Goal: Task Accomplishment & Management: Use online tool/utility

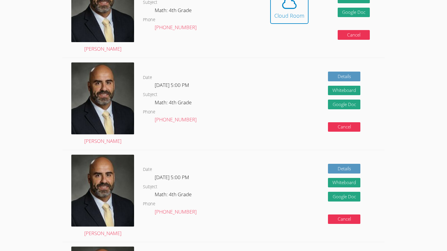
scroll to position [197, 0]
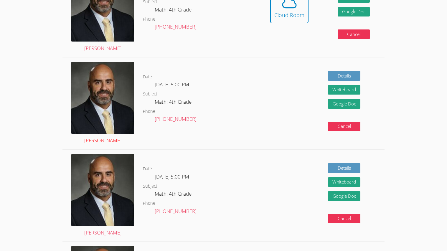
click at [94, 114] on img at bounding box center [102, 98] width 63 height 72
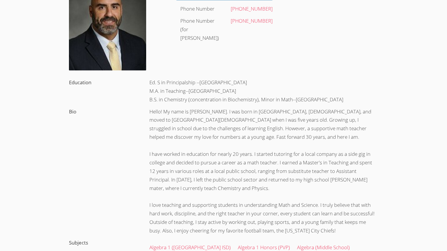
scroll to position [69, 0]
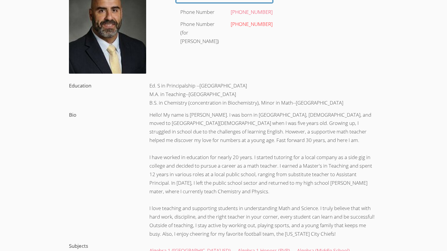
click at [241, 22] on link "(224) 707-8247" at bounding box center [252, 24] width 42 height 7
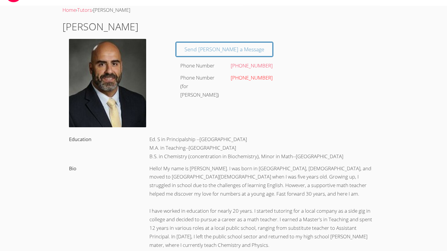
scroll to position [0, 0]
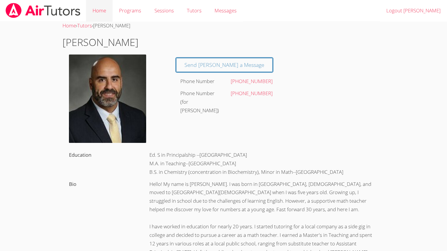
click at [106, 14] on link "Home" at bounding box center [99, 11] width 27 height 22
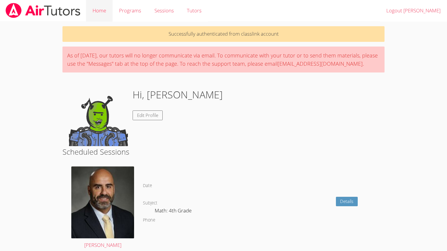
click at [100, 9] on link "Home" at bounding box center [99, 11] width 27 height 22
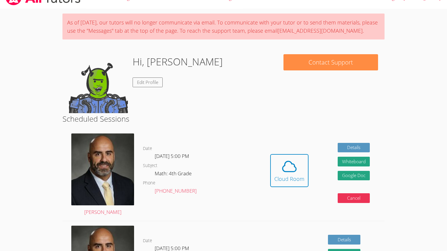
scroll to position [9, 0]
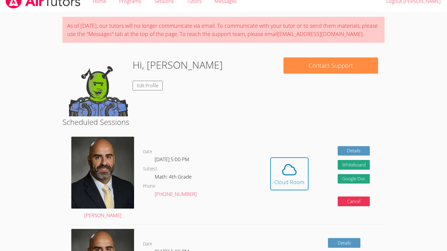
click at [89, 85] on img at bounding box center [98, 86] width 59 height 59
click at [124, 85] on img at bounding box center [98, 86] width 59 height 59
click at [137, 84] on link "Edit Profile" at bounding box center [148, 86] width 30 height 10
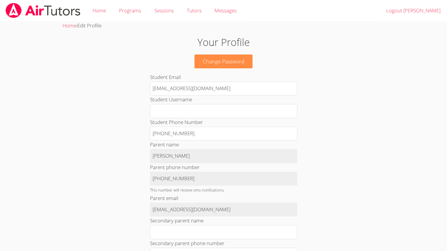
click at [207, 62] on link "Change Password" at bounding box center [224, 62] width 58 height 14
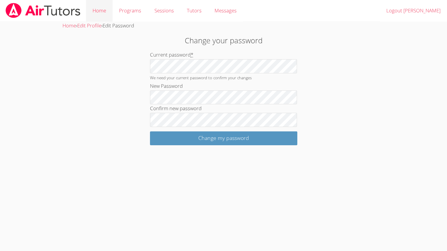
click at [94, 9] on link "Home" at bounding box center [99, 11] width 27 height 22
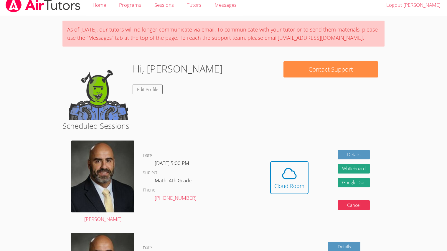
scroll to position [11, 0]
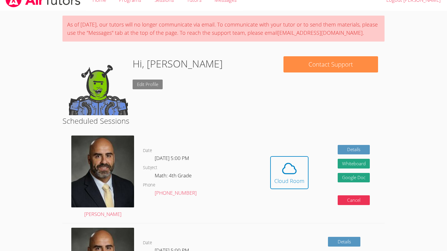
click at [135, 85] on link "Edit Profile" at bounding box center [148, 85] width 30 height 10
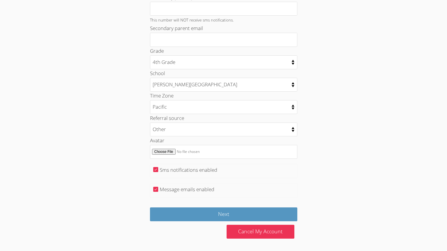
scroll to position [246, 0]
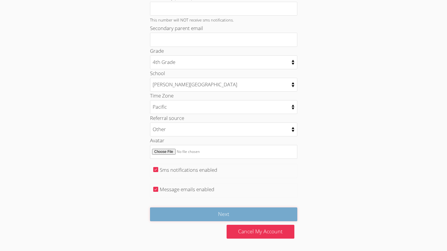
click at [203, 213] on input "Next" at bounding box center [223, 215] width 147 height 14
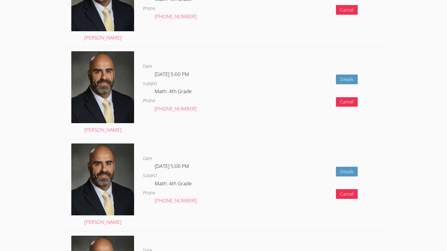
scroll to position [764, 0]
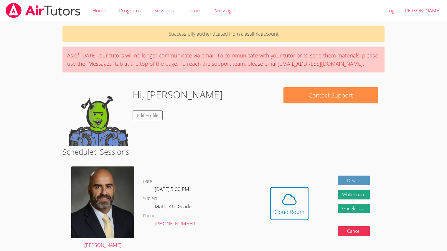
click at [216, 171] on div "Date [DATE] 5:00 PM Subject Math: 4th Grade Phone [PHONE_NUMBER]" at bounding box center [199, 208] width 113 height 92
click at [282, 199] on icon at bounding box center [289, 199] width 17 height 17
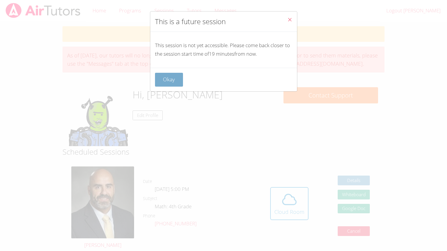
click at [180, 80] on button "Okay" at bounding box center [169, 80] width 28 height 14
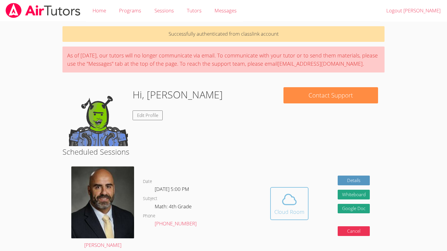
click at [288, 191] on icon at bounding box center [289, 199] width 17 height 17
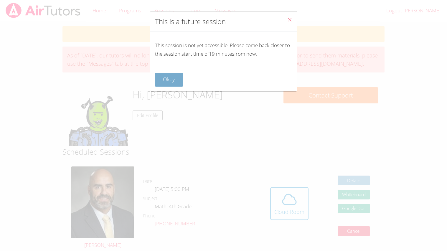
click at [157, 85] on button "Okay" at bounding box center [169, 80] width 28 height 14
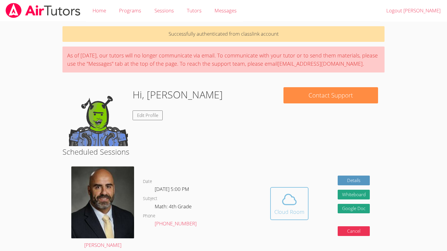
click at [295, 191] on icon at bounding box center [289, 199] width 17 height 17
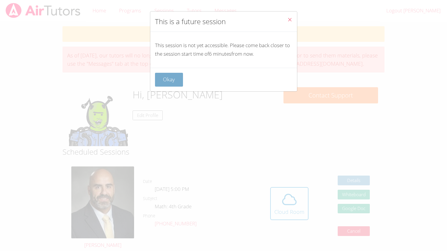
click at [173, 83] on button "Okay" at bounding box center [169, 80] width 28 height 14
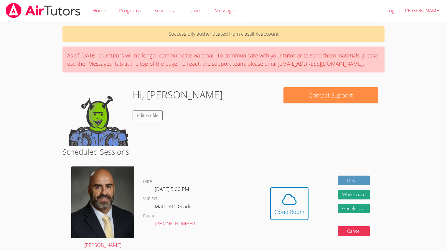
click at [295, 201] on icon at bounding box center [289, 199] width 17 height 17
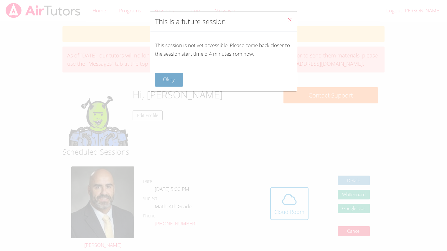
click at [182, 83] on button "Okay" at bounding box center [169, 80] width 28 height 14
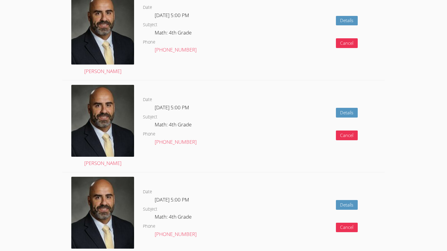
scroll to position [618, 0]
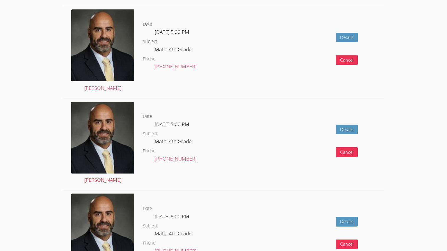
click at [91, 139] on img at bounding box center [102, 138] width 63 height 72
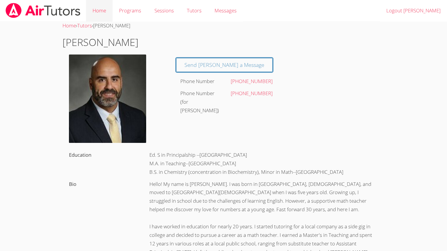
click at [99, 20] on link "Home" at bounding box center [99, 11] width 27 height 22
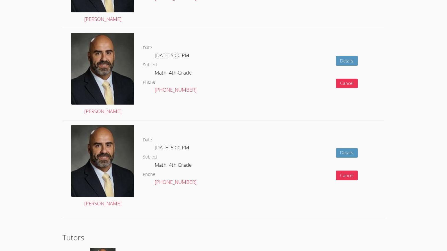
scroll to position [859, 0]
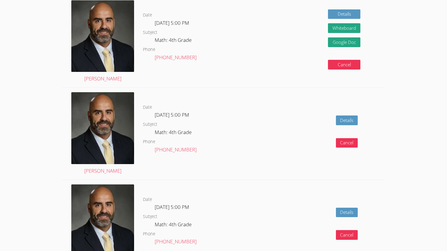
scroll to position [422, 0]
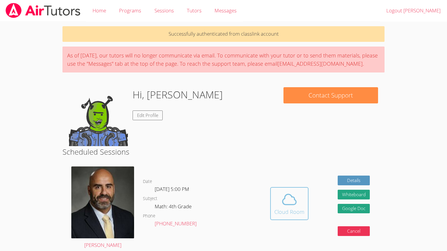
click at [297, 204] on icon at bounding box center [289, 199] width 17 height 17
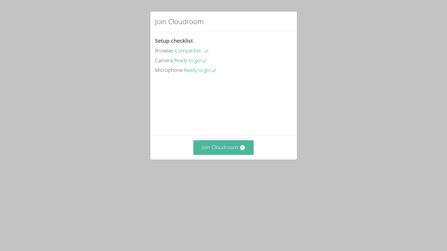
click at [230, 155] on button "Join Cloudroom" at bounding box center [223, 147] width 60 height 14
